Goal: Obtain resource: Obtain resource

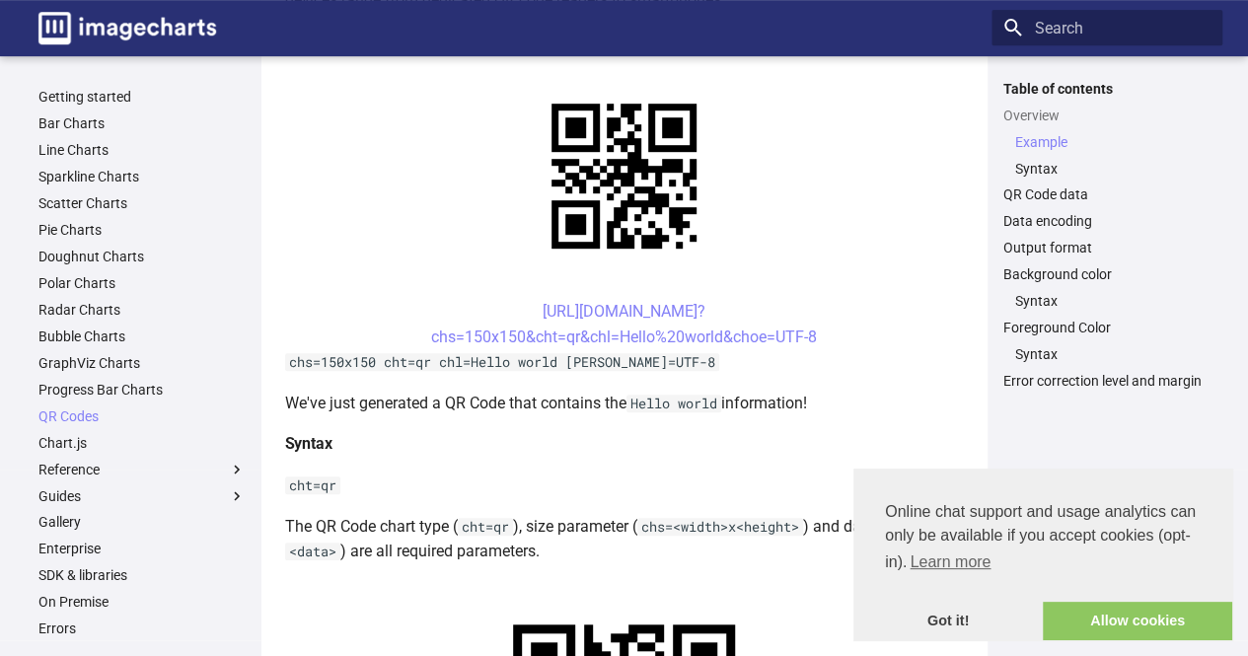
scroll to position [441, 0]
drag, startPoint x: 494, startPoint y: 317, endPoint x: 815, endPoint y: 339, distance: 321.3
click at [815, 339] on center "[URL][DOMAIN_NAME]? chs=150x150&cht=qr&chl=Hello%20world&choe=UTF-8" at bounding box center [624, 323] width 679 height 50
copy link "[URL][DOMAIN_NAME]? chs=150x150&cht=qr&chl=Hello%20world&choe=UTF-8"
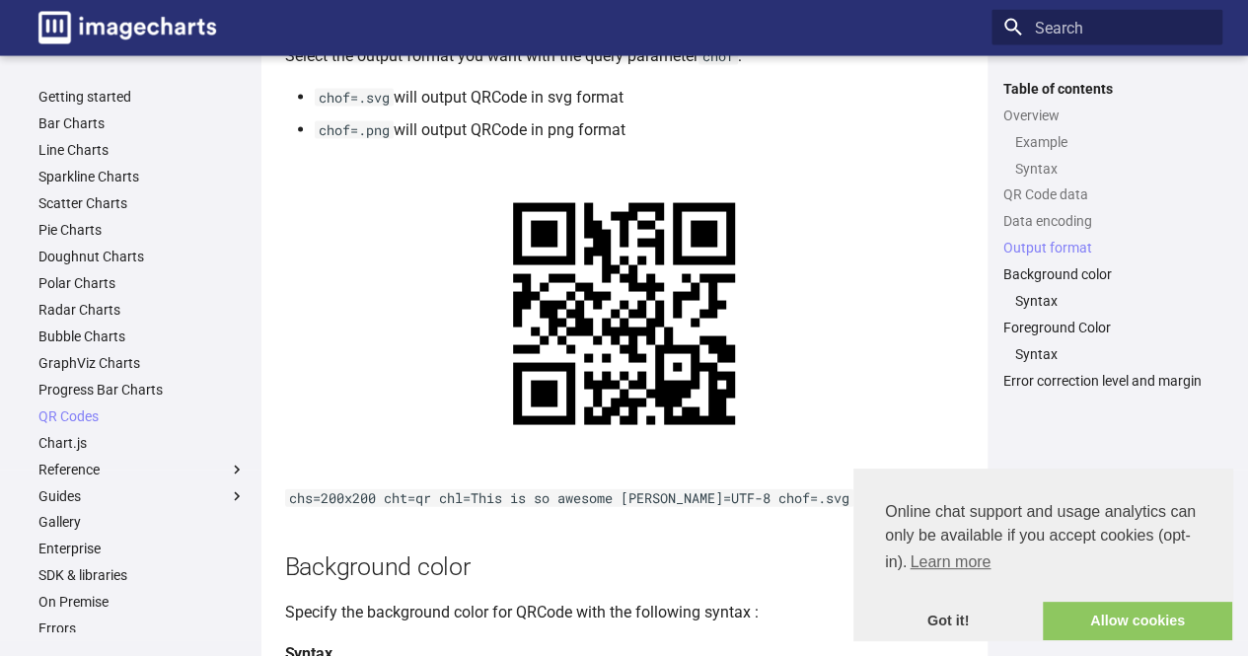
scroll to position [1947, 0]
drag, startPoint x: 318, startPoint y: 153, endPoint x: 390, endPoint y: 162, distance: 72.5
click at [390, 138] on code "chof=.png" at bounding box center [354, 129] width 79 height 18
copy code "chof=.png"
click at [390, 138] on code "chof=.png" at bounding box center [354, 129] width 79 height 18
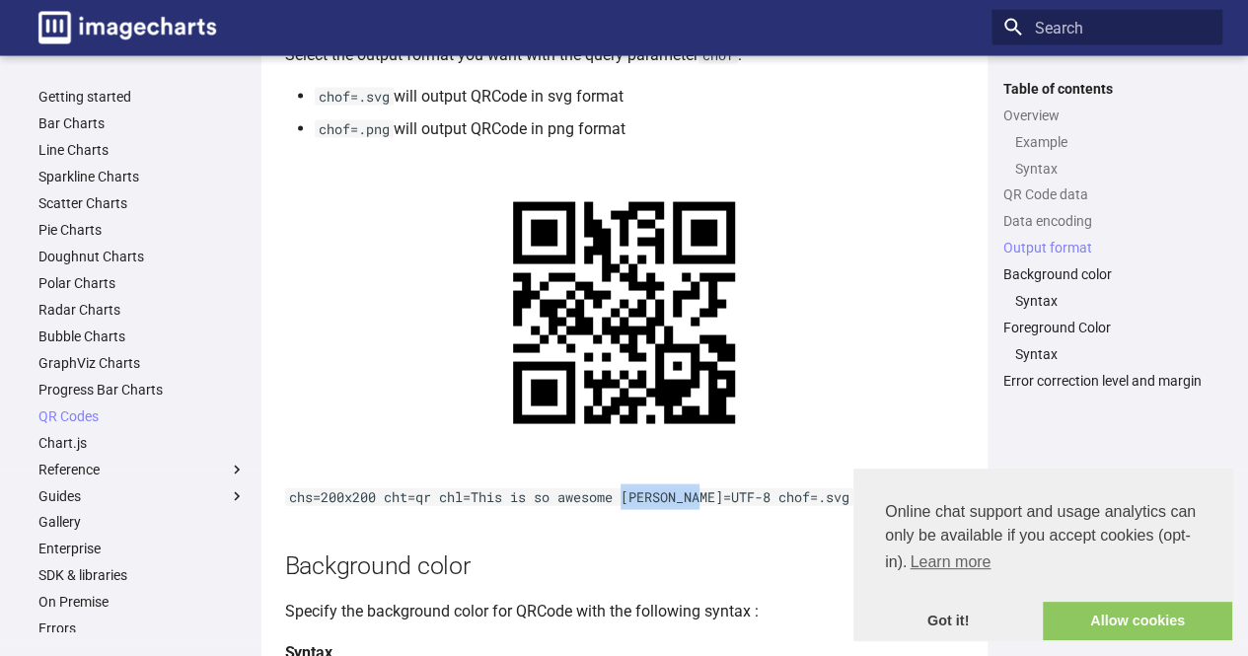
drag, startPoint x: 627, startPoint y: 522, endPoint x: 704, endPoint y: 530, distance: 77.3
click at [704, 510] on p "chs=200x200 cht=qr chl=This is so awesome [PERSON_NAME]=UTF-8 chof=.svg" at bounding box center [624, 497] width 679 height 26
copy code "[PERSON_NAME]=UTF-8"
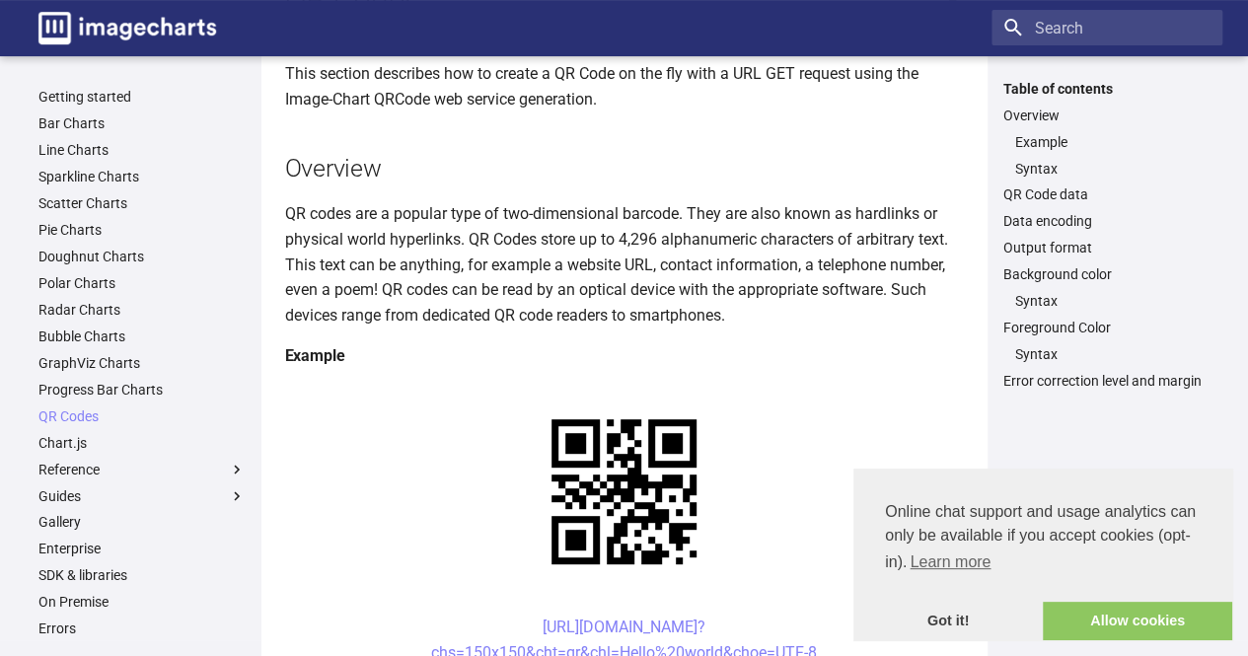
scroll to position [111, 0]
